Goal: Find specific page/section: Find specific page/section

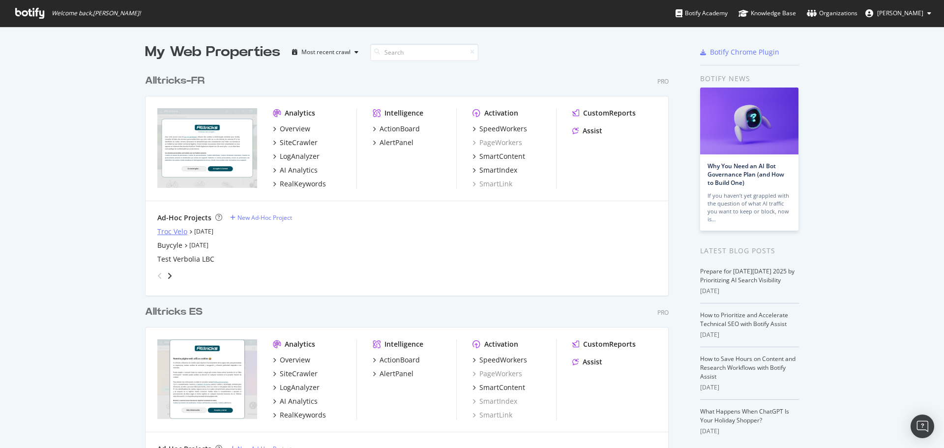
click at [167, 233] on div "Troc Velo" at bounding box center [172, 232] width 30 height 10
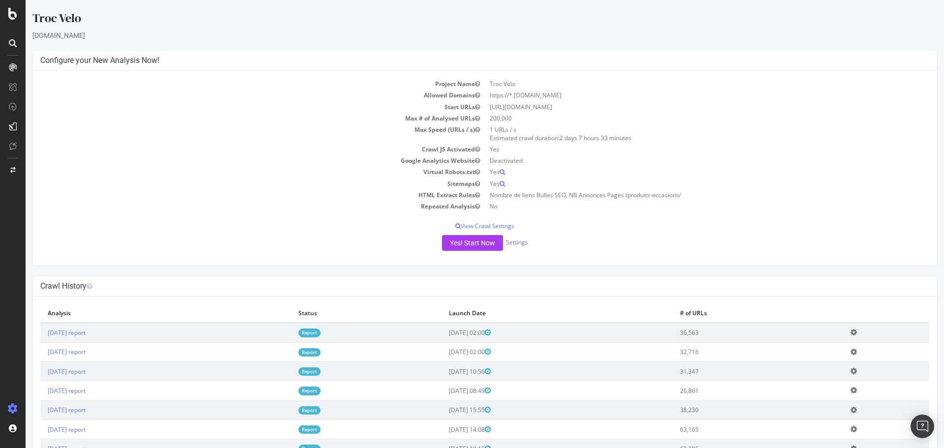
click at [307, 211] on td "Repeated Analysis" at bounding box center [262, 206] width 445 height 11
click at [297, 185] on td "Sitemaps" at bounding box center [262, 183] width 445 height 11
click at [300, 24] on div "Troc Velo" at bounding box center [484, 20] width 905 height 21
drag, startPoint x: 774, startPoint y: 215, endPoint x: 765, endPoint y: 215, distance: 8.4
click at [774, 215] on div "Project Name Troc Velo Allowed Domains https://*.[DOMAIN_NAME] Start URLs [URL]…" at bounding box center [485, 168] width 904 height 195
